Goal: Find specific page/section: Find specific page/section

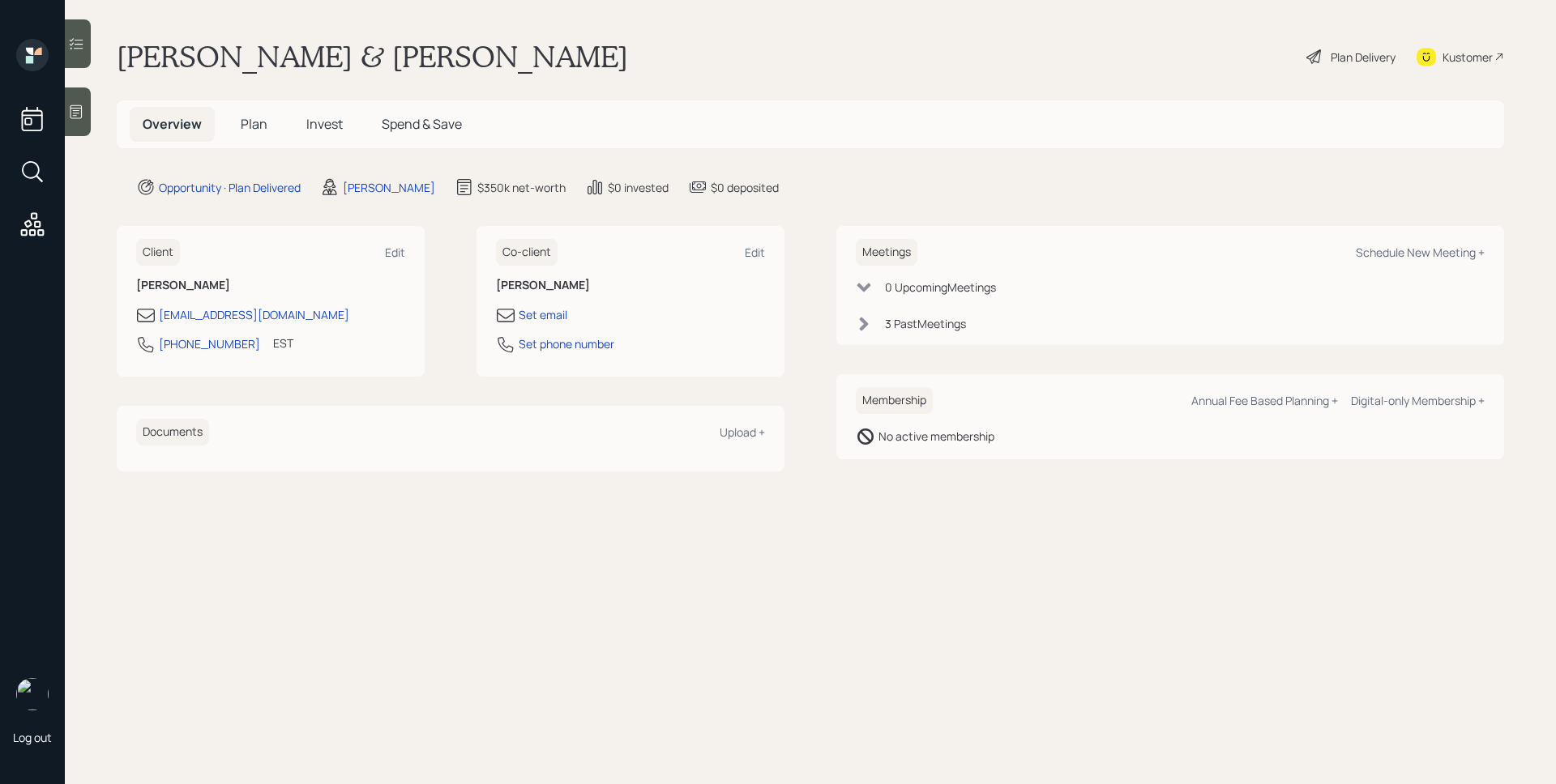
click at [250, 125] on span "Plan" at bounding box center [254, 124] width 27 height 18
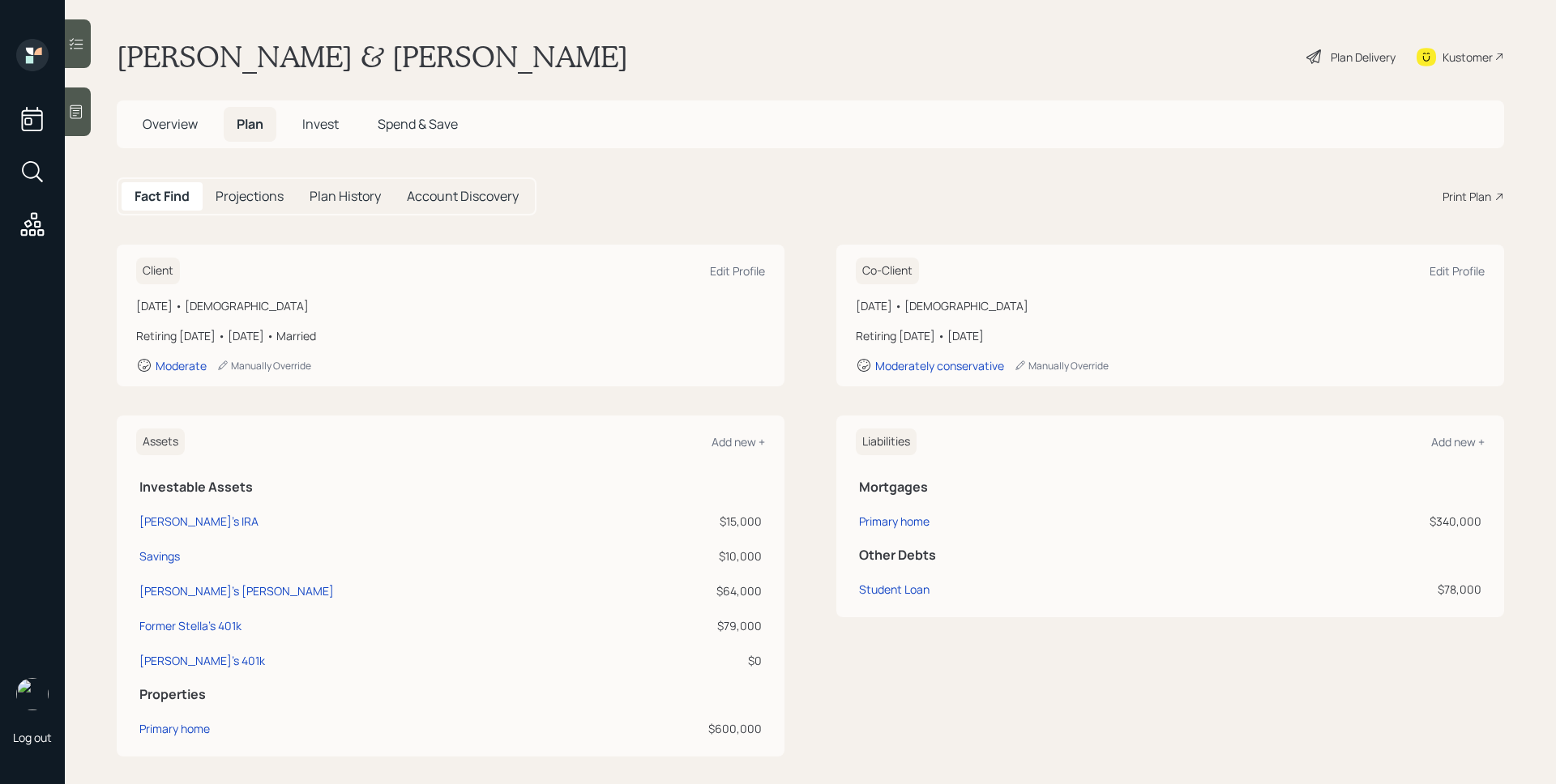
click at [163, 114] on h5 "Overview" at bounding box center [170, 124] width 82 height 35
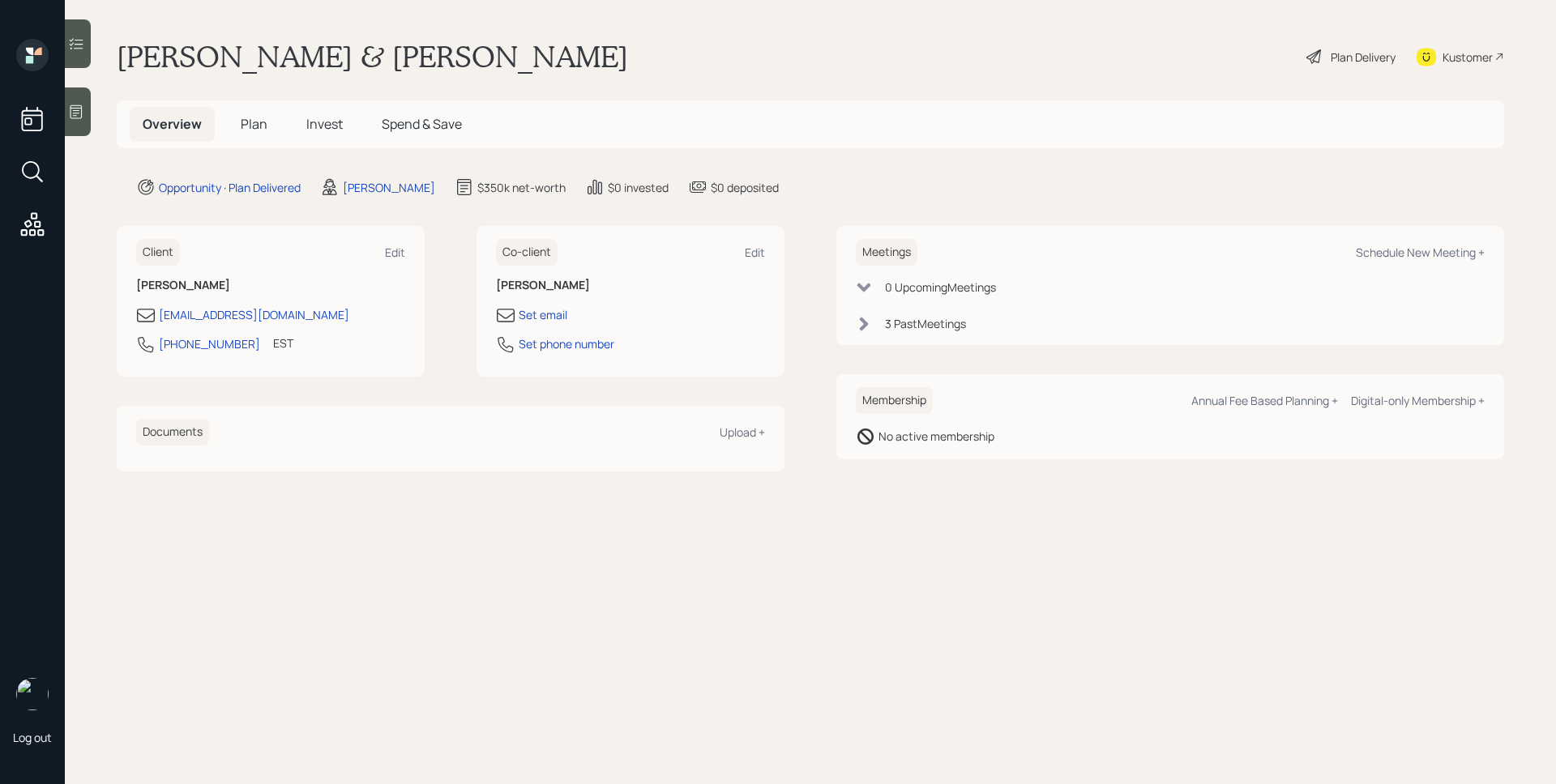
click at [951, 327] on div "3 Past Meeting s" at bounding box center [926, 323] width 82 height 17
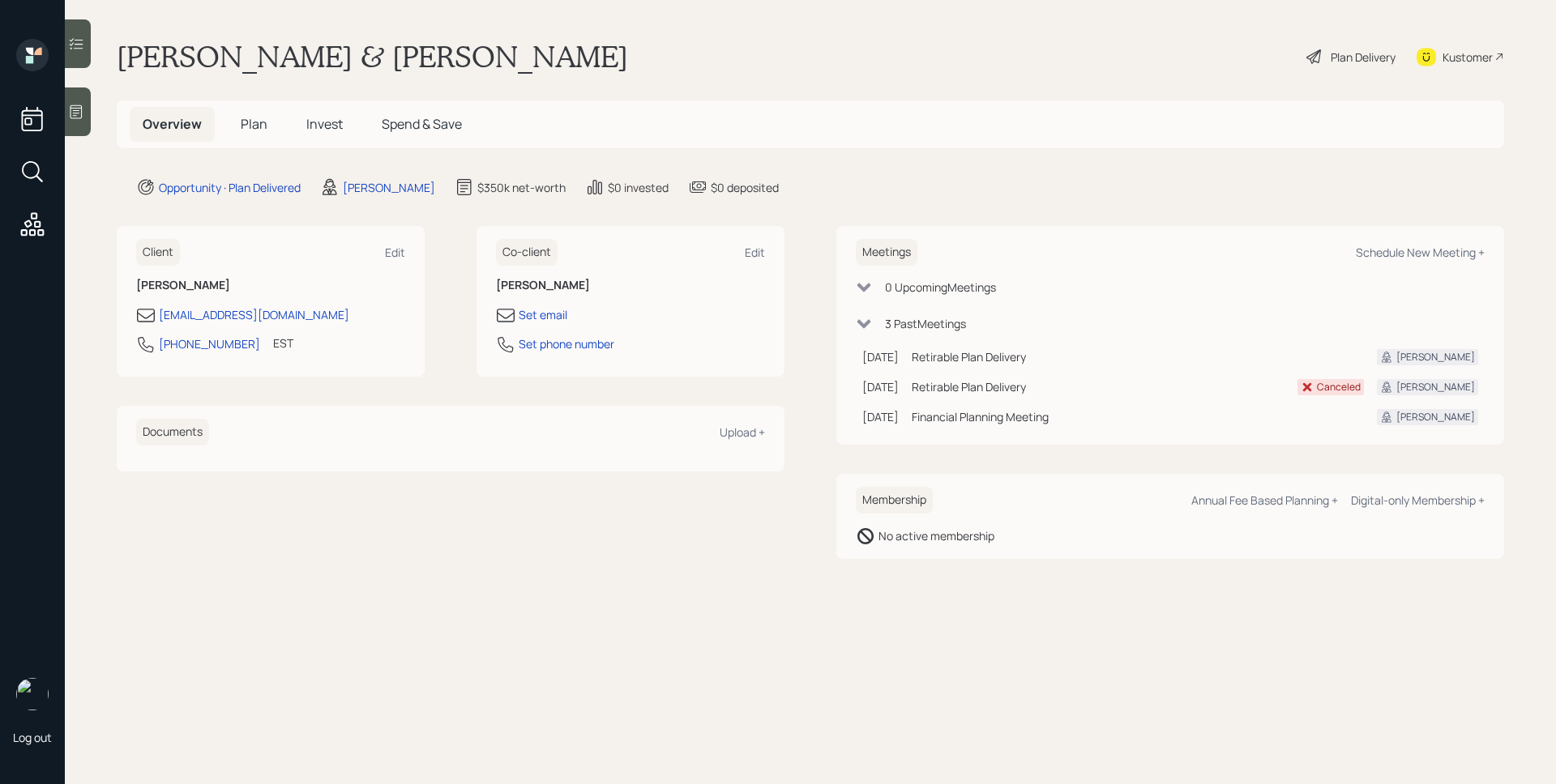
click at [256, 133] on span "Plan" at bounding box center [254, 124] width 27 height 18
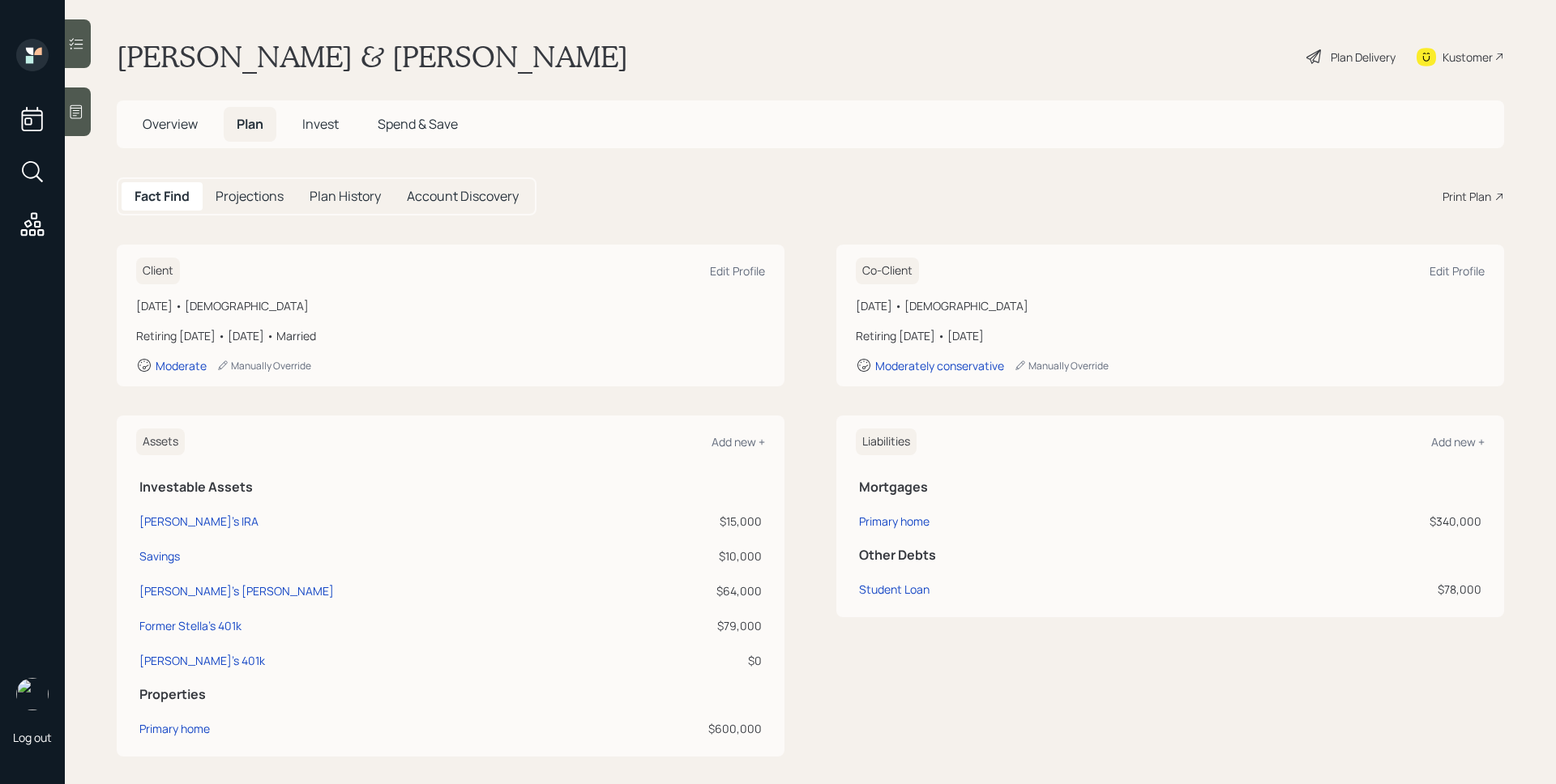
click at [330, 132] on span "Invest" at bounding box center [320, 124] width 37 height 18
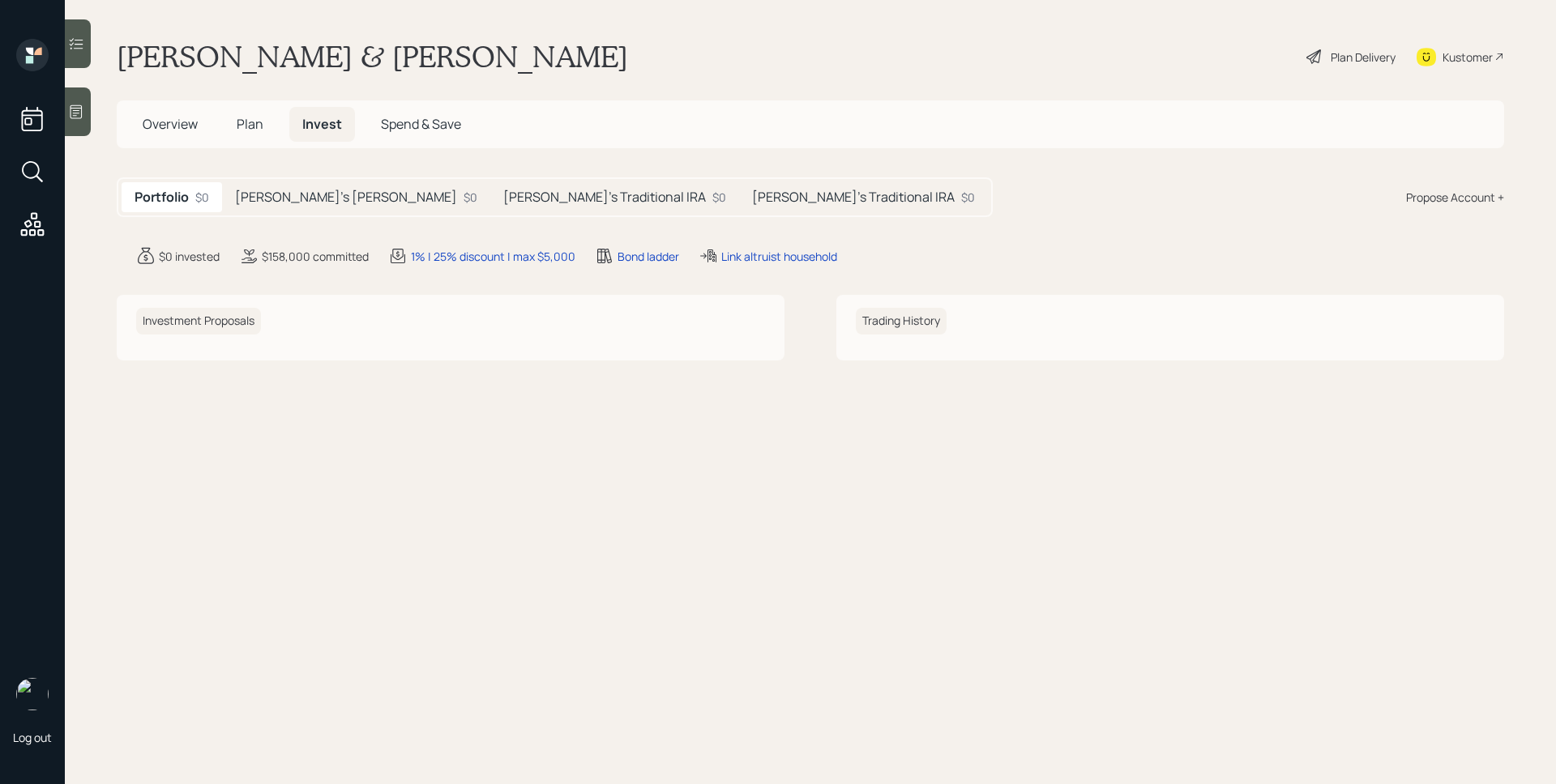
click at [713, 204] on div "$0" at bounding box center [720, 197] width 14 height 17
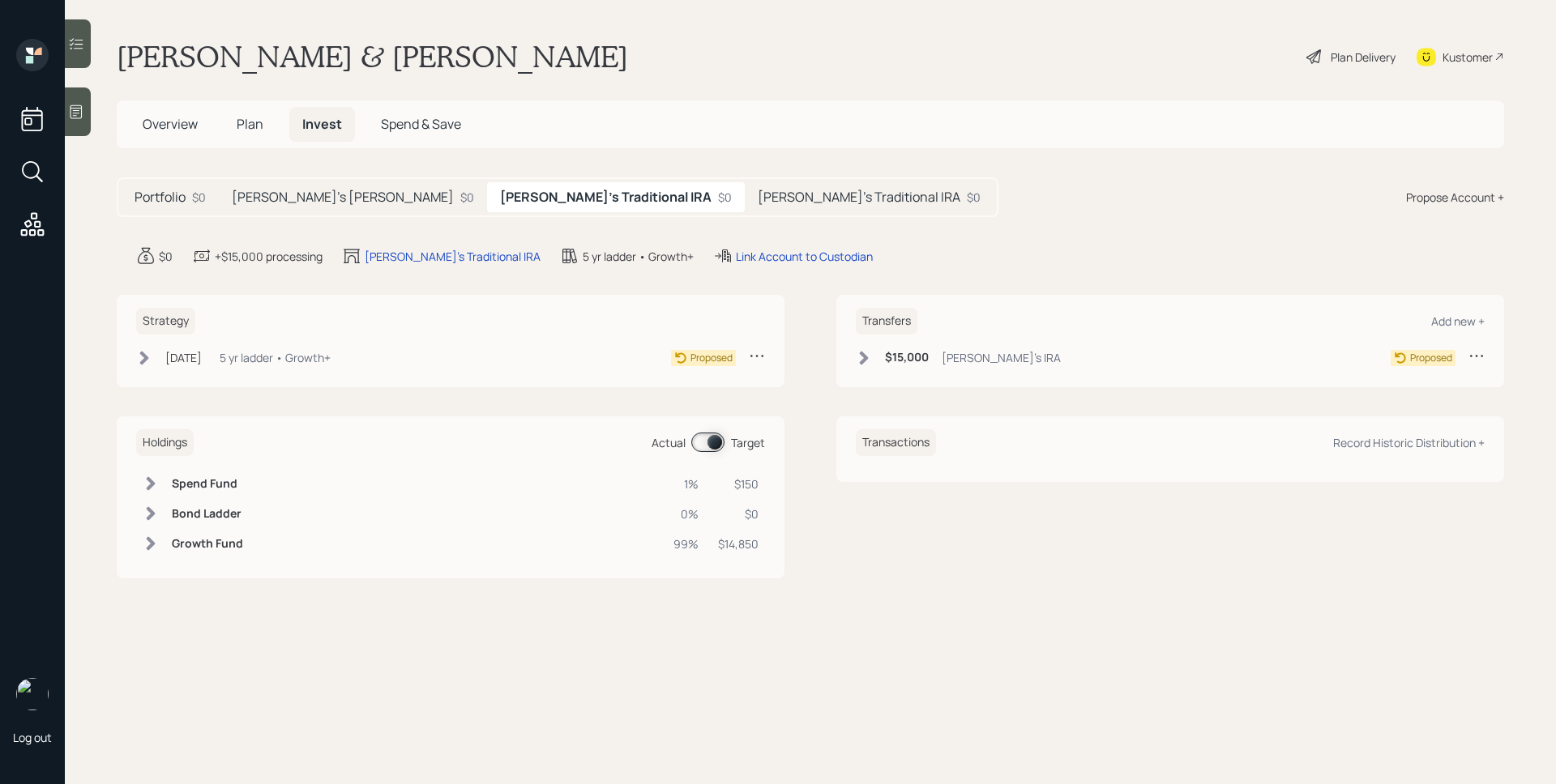
click at [758, 200] on h5 "[PERSON_NAME]'s Traditional IRA" at bounding box center [859, 197] width 203 height 15
click at [289, 197] on h5 "[PERSON_NAME]'s [PERSON_NAME]" at bounding box center [342, 197] width 222 height 15
click at [252, 118] on span "Plan" at bounding box center [250, 124] width 27 height 18
